Goal: Task Accomplishment & Management: Use online tool/utility

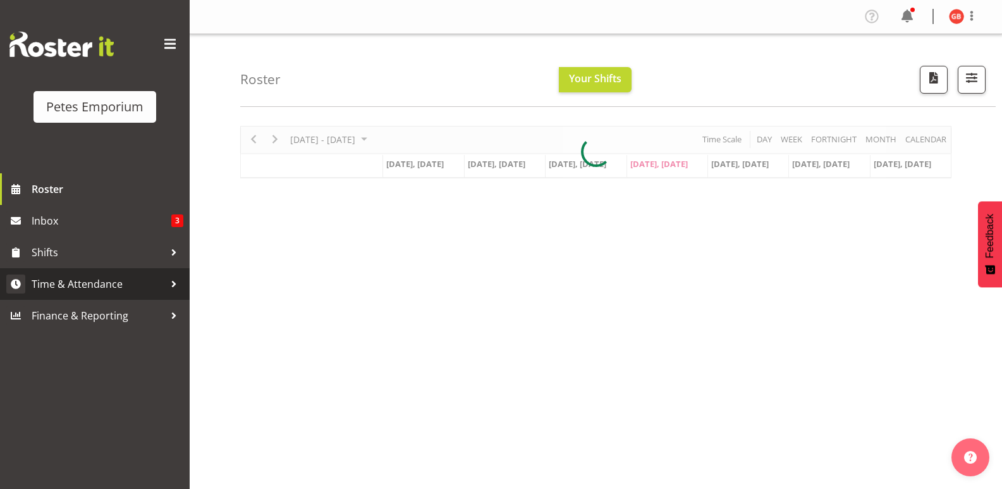
click at [72, 282] on span "Time & Attendance" at bounding box center [98, 283] width 133 height 19
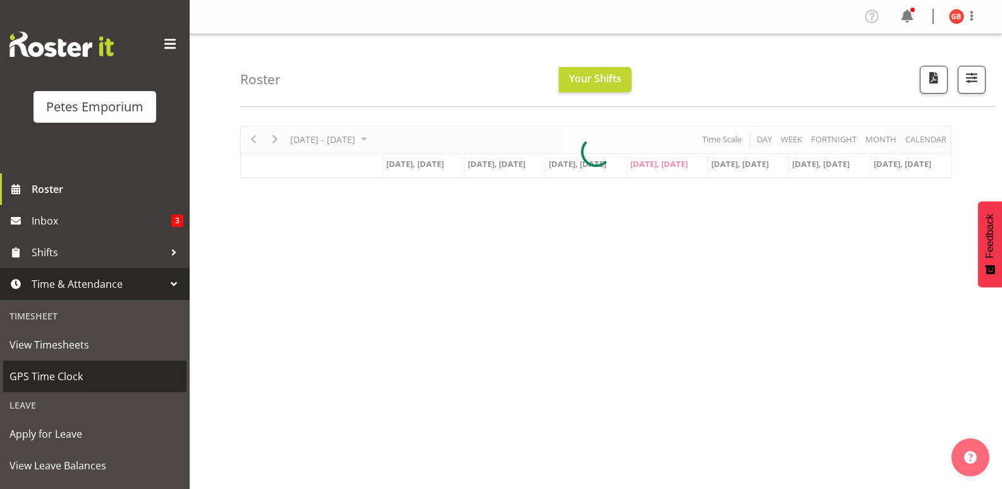
click at [67, 373] on span "GPS Time Clock" at bounding box center [94, 376] width 171 height 19
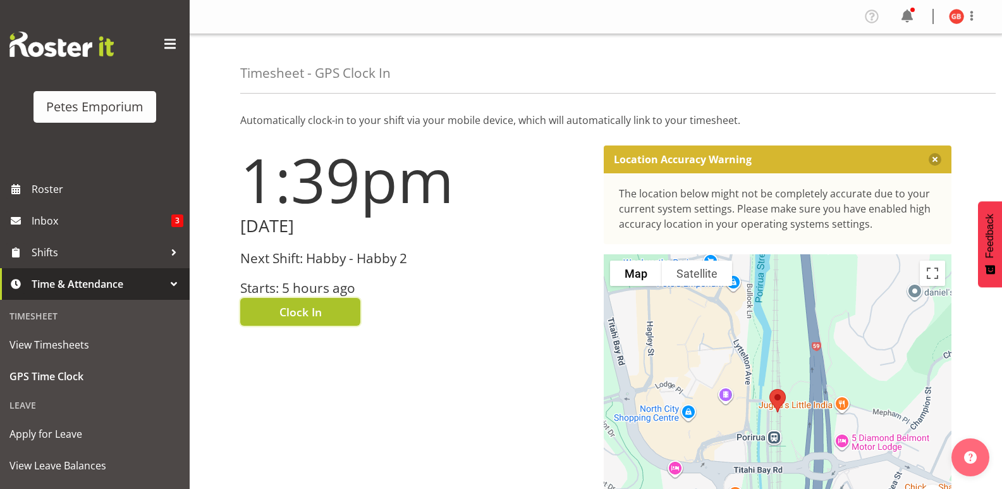
click at [330, 306] on button "Clock In" at bounding box center [300, 312] width 120 height 28
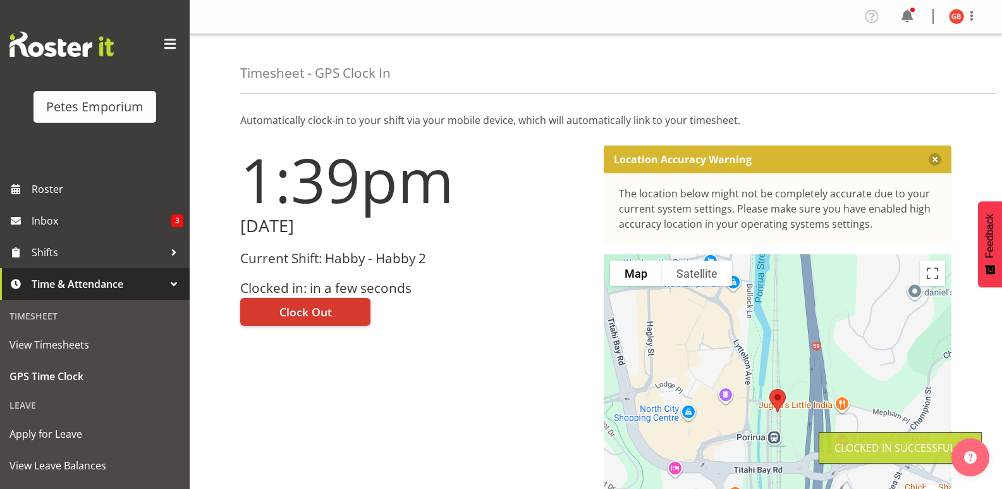
click at [951, 15] on img at bounding box center [956, 16] width 15 height 15
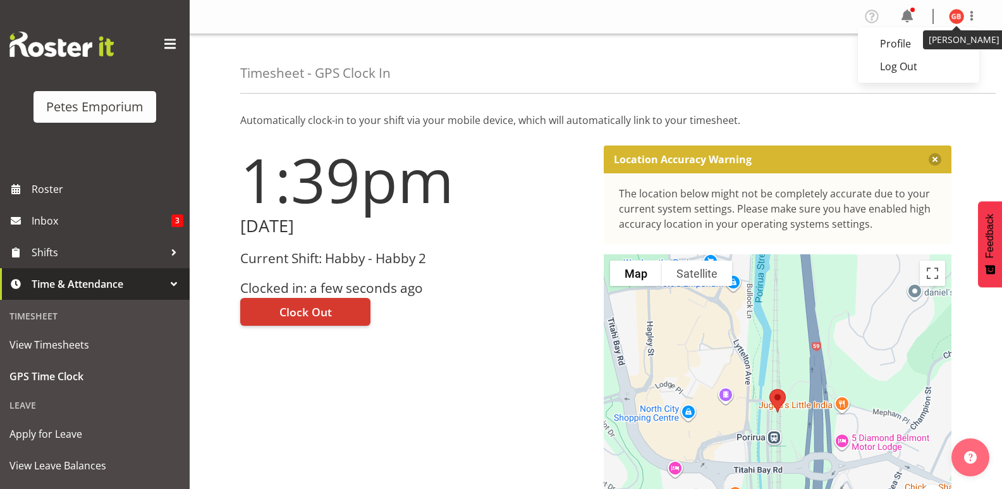
click at [958, 15] on img at bounding box center [956, 16] width 15 height 15
click at [961, 18] on img at bounding box center [956, 16] width 15 height 15
click at [902, 60] on link "Log Out" at bounding box center [918, 66] width 121 height 23
